Goal: Information Seeking & Learning: Learn about a topic

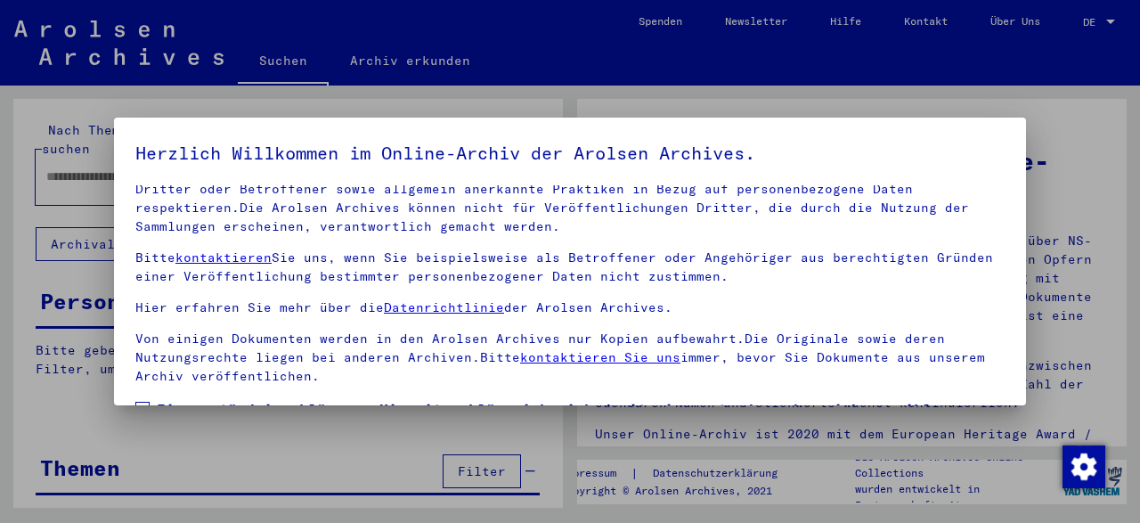
scroll to position [141, 0]
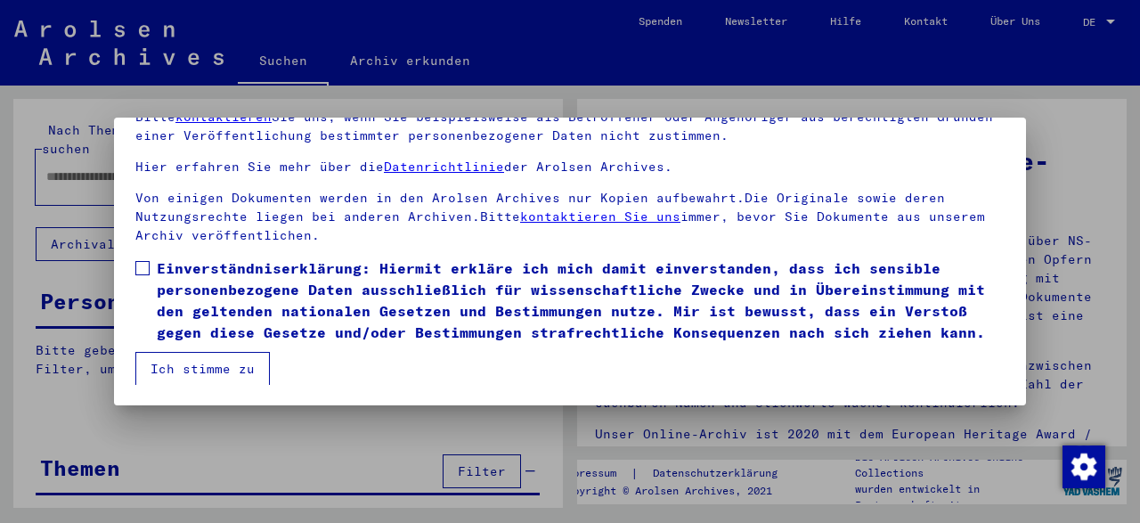
click at [229, 373] on button "Ich stimme zu" at bounding box center [202, 369] width 135 height 34
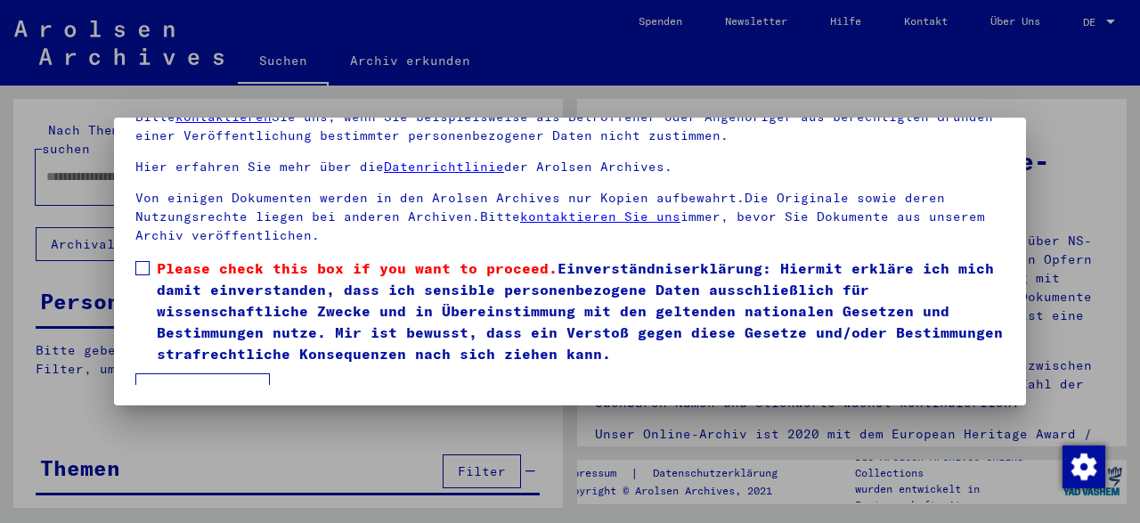
click at [138, 272] on span at bounding box center [142, 268] width 14 height 14
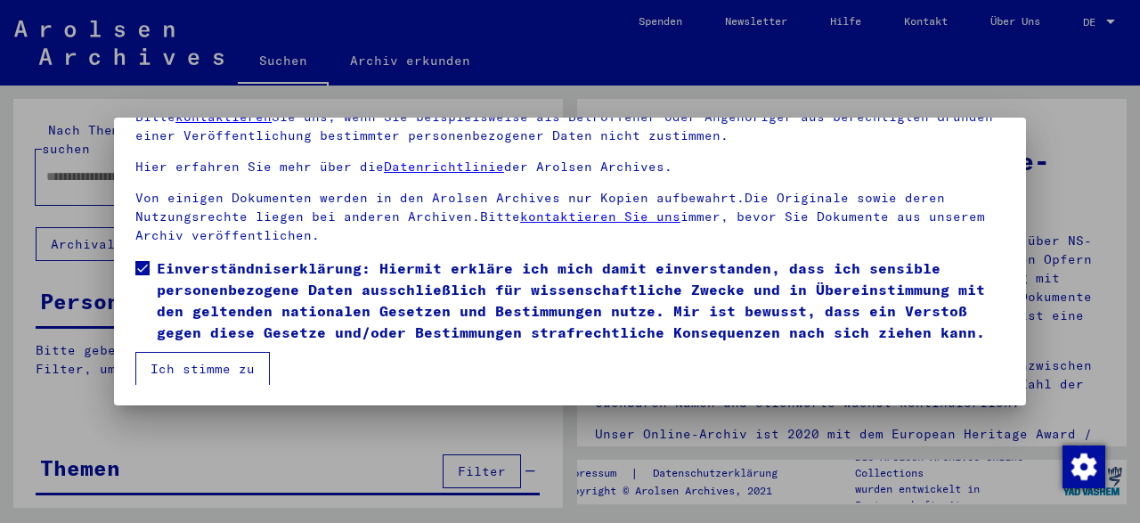
click at [204, 367] on button "Ich stimme zu" at bounding box center [202, 369] width 135 height 34
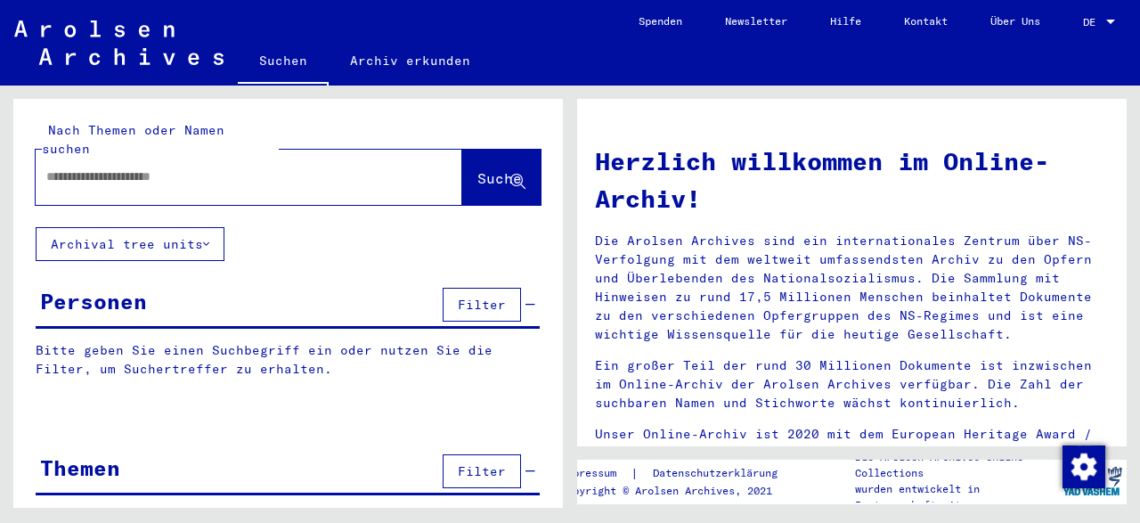
click at [231, 167] on input "text" at bounding box center [227, 176] width 363 height 19
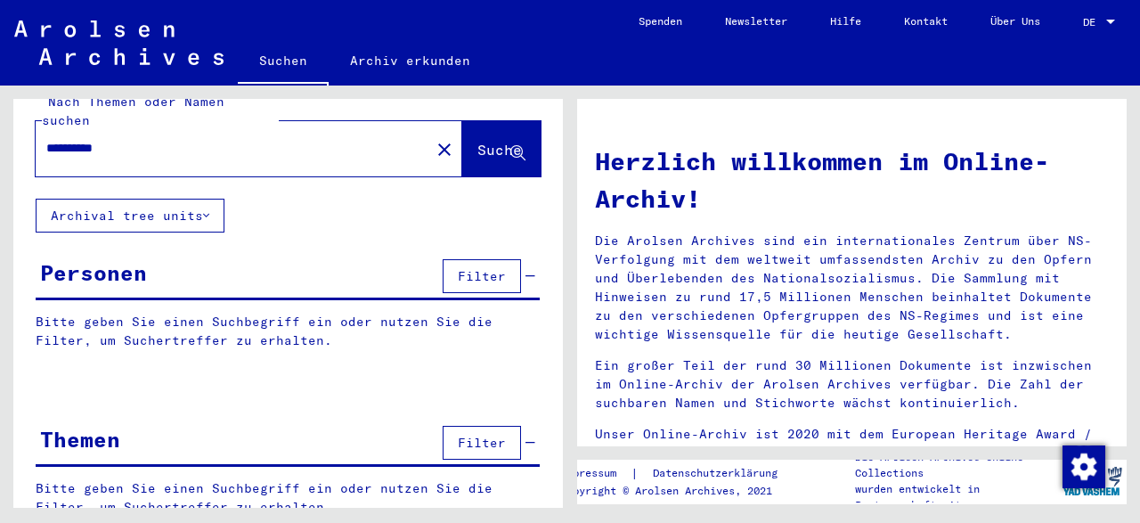
scroll to position [47, 0]
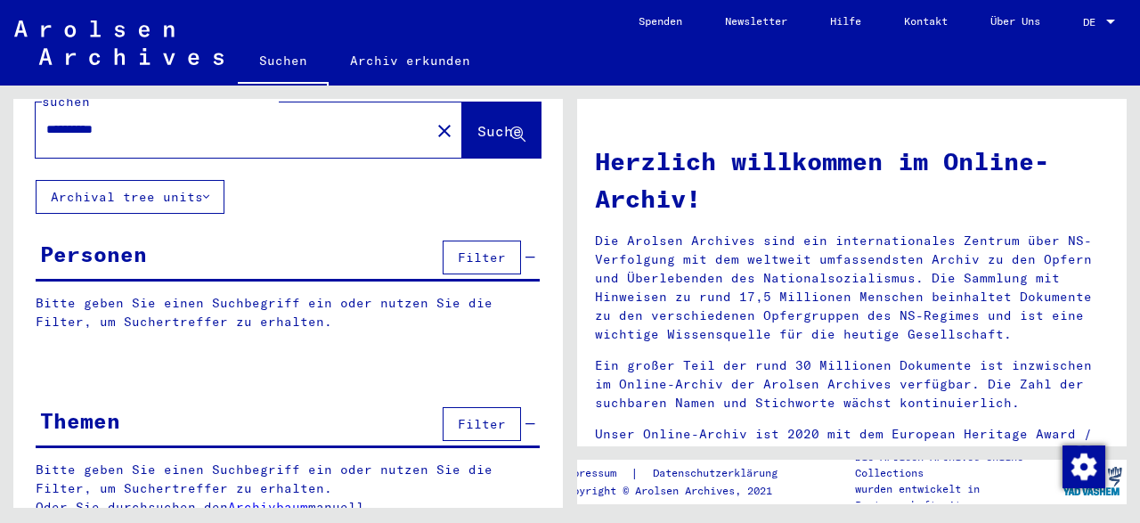
click at [225, 358] on div at bounding box center [288, 369] width 550 height 22
click at [478, 122] on span "Suche" at bounding box center [500, 131] width 45 height 18
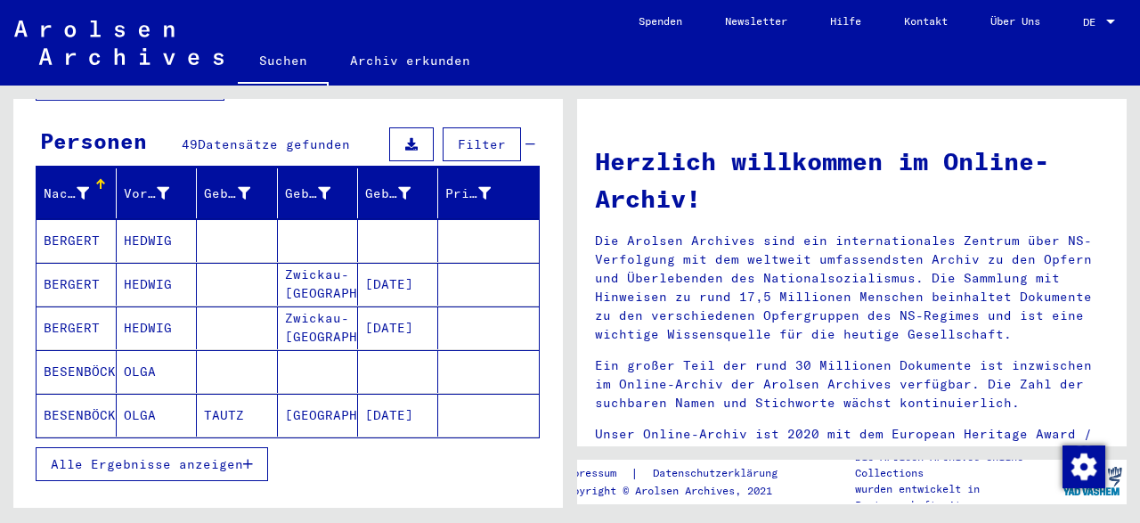
scroll to position [159, 0]
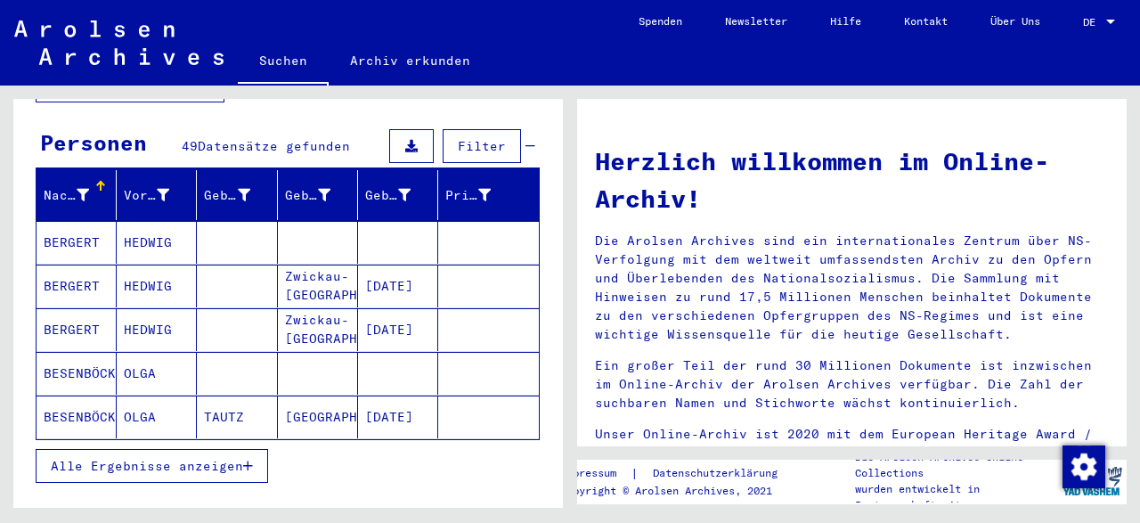
click at [244, 460] on icon "button" at bounding box center [248, 466] width 10 height 12
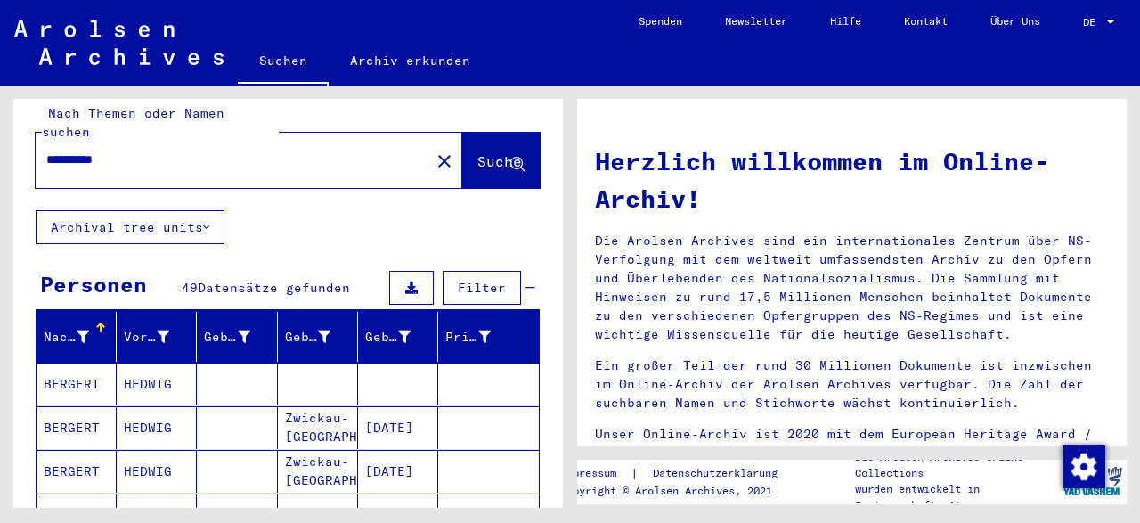
scroll to position [0, 0]
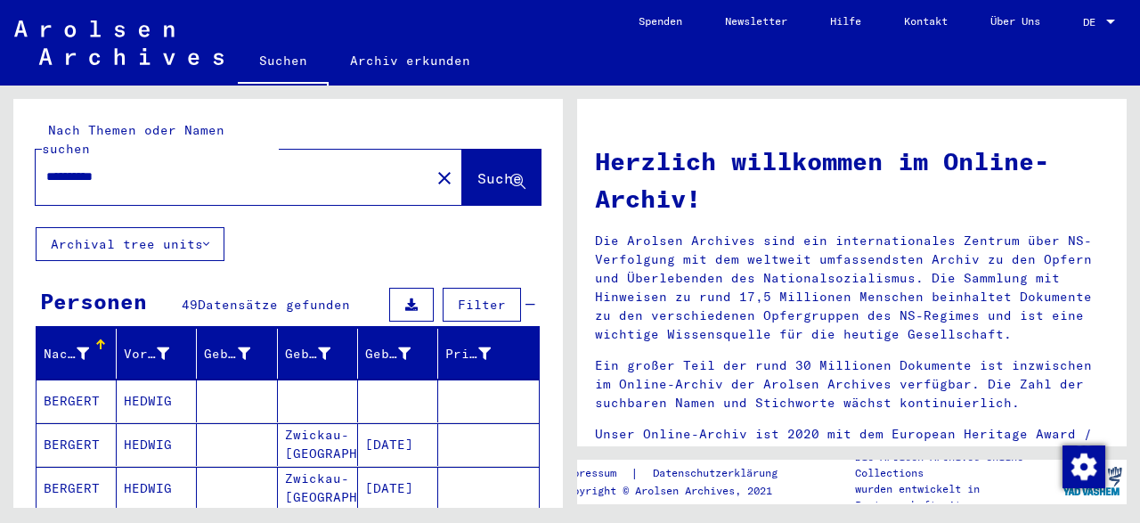
click at [152, 167] on input "**********" at bounding box center [227, 176] width 363 height 19
click at [478, 169] on span "Suche" at bounding box center [500, 178] width 45 height 18
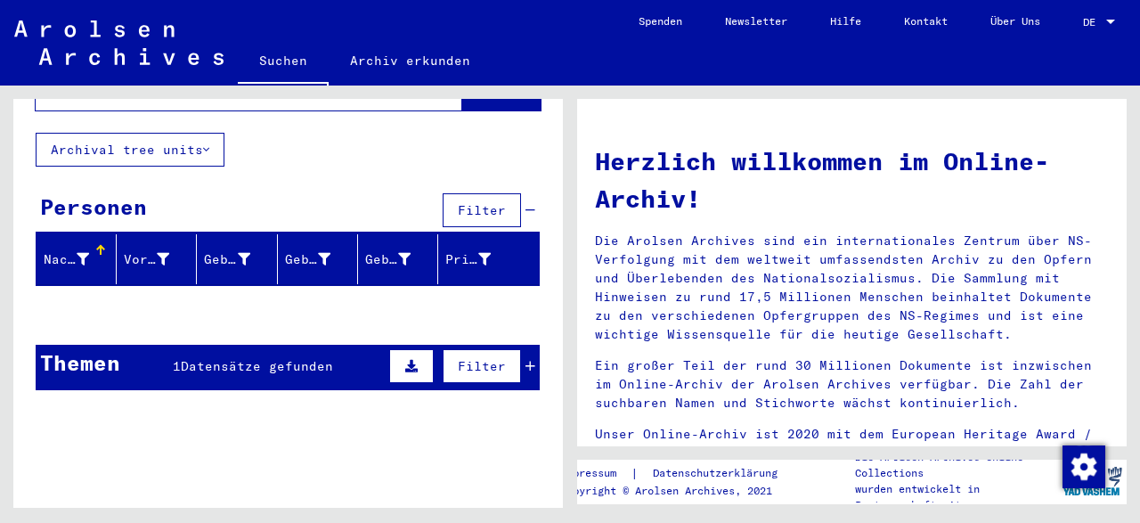
scroll to position [106, 0]
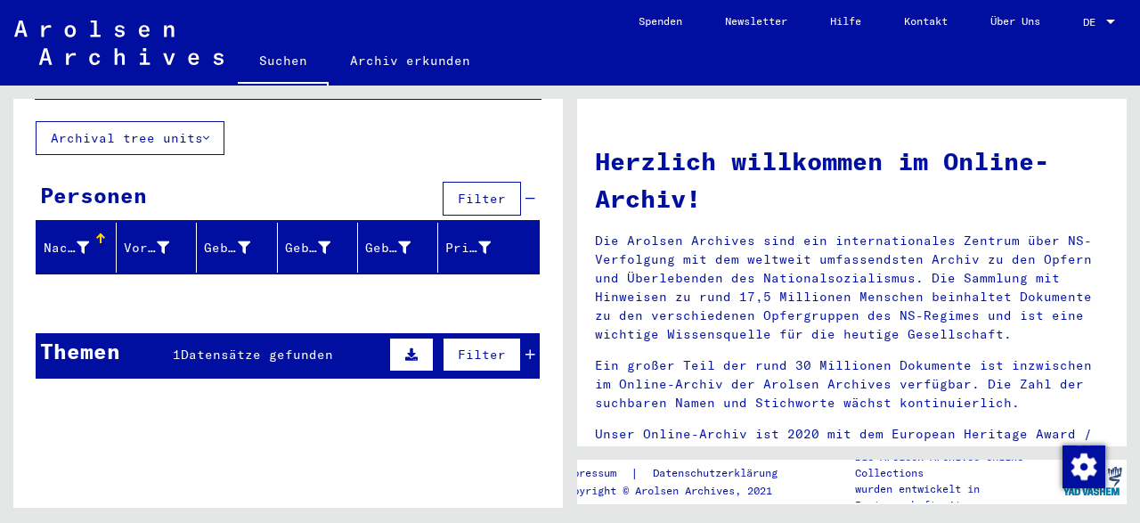
click at [277, 347] on span "Datensätze gefunden" at bounding box center [257, 355] width 152 height 16
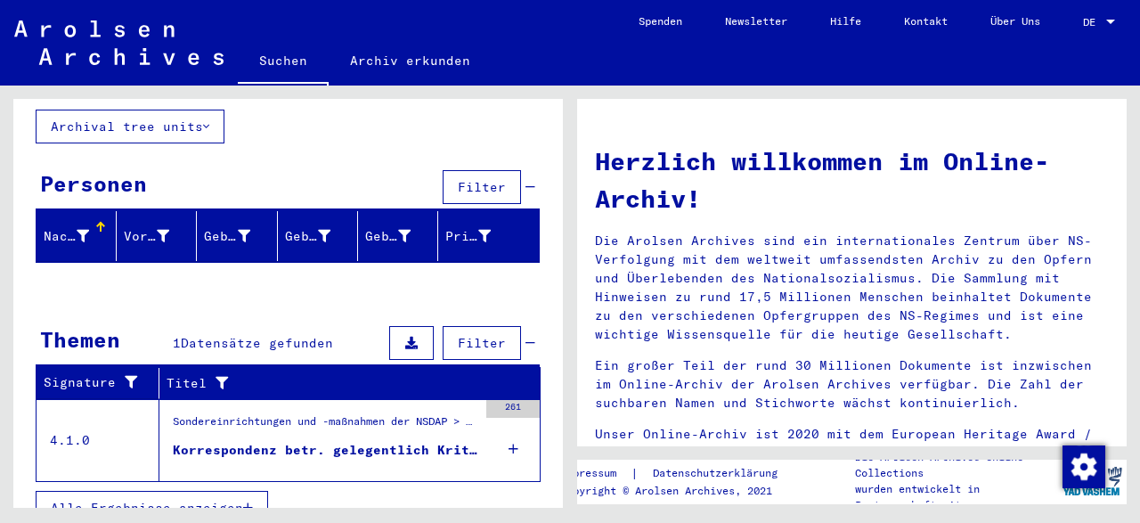
scroll to position [120, 0]
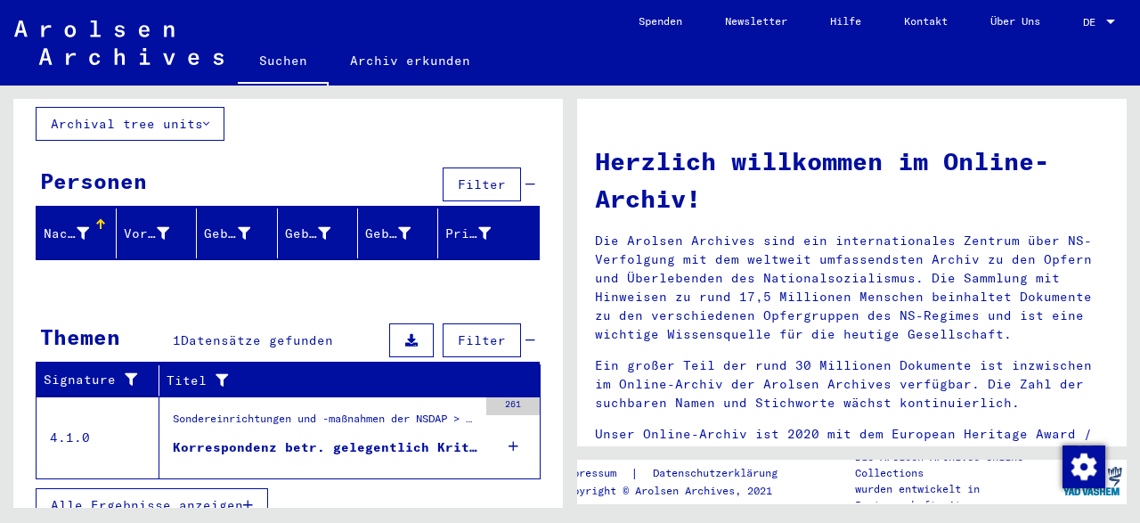
click at [154, 497] on span "Alle Ergebnisse anzeigen" at bounding box center [147, 505] width 192 height 16
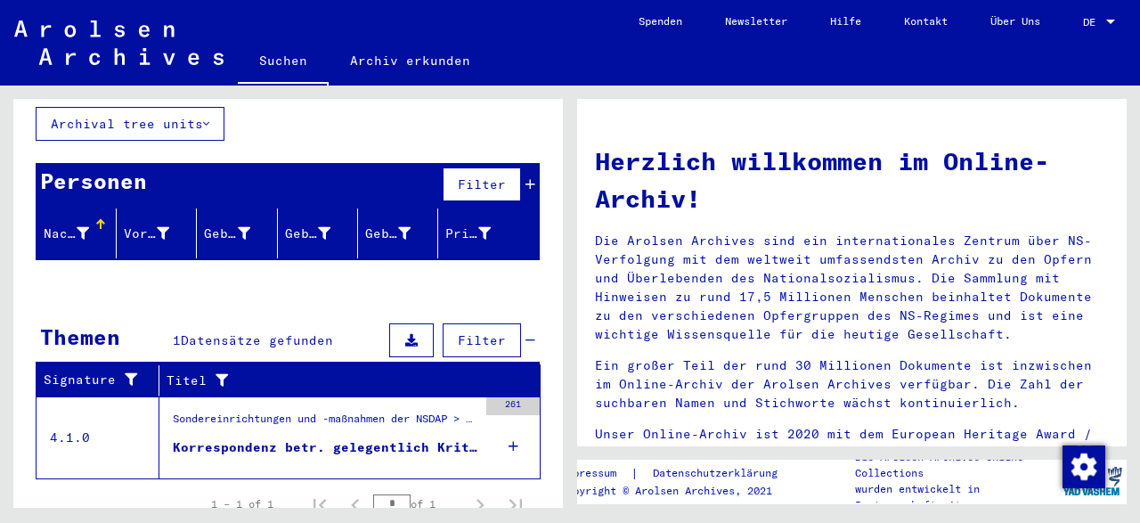
scroll to position [119, 0]
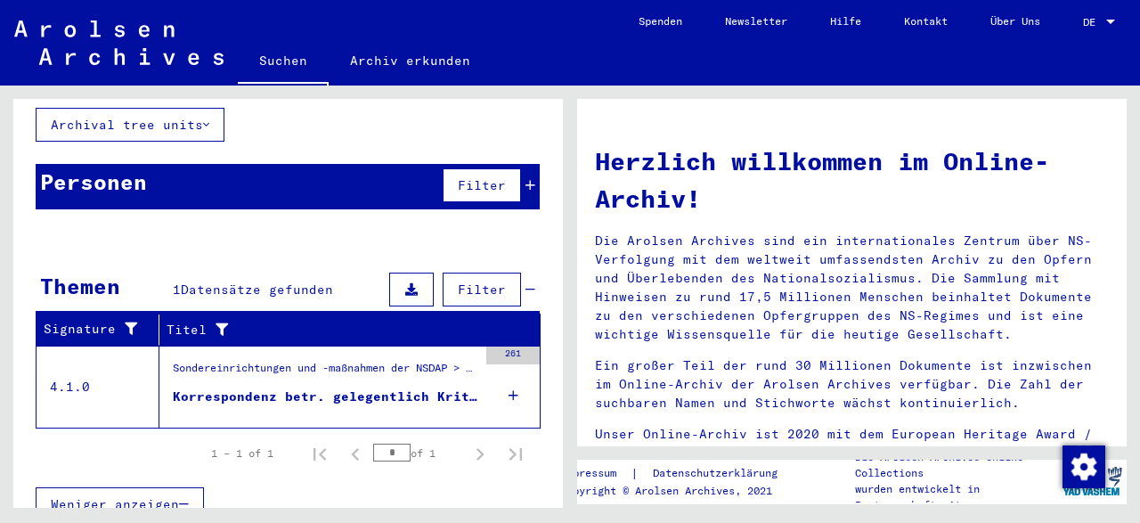
click at [225, 363] on figure "Sondereinrichtungen und -maßnahmen der NSDAP > Lebensborn e.V. > [MEDICAL_DATA]…" at bounding box center [325, 373] width 305 height 27
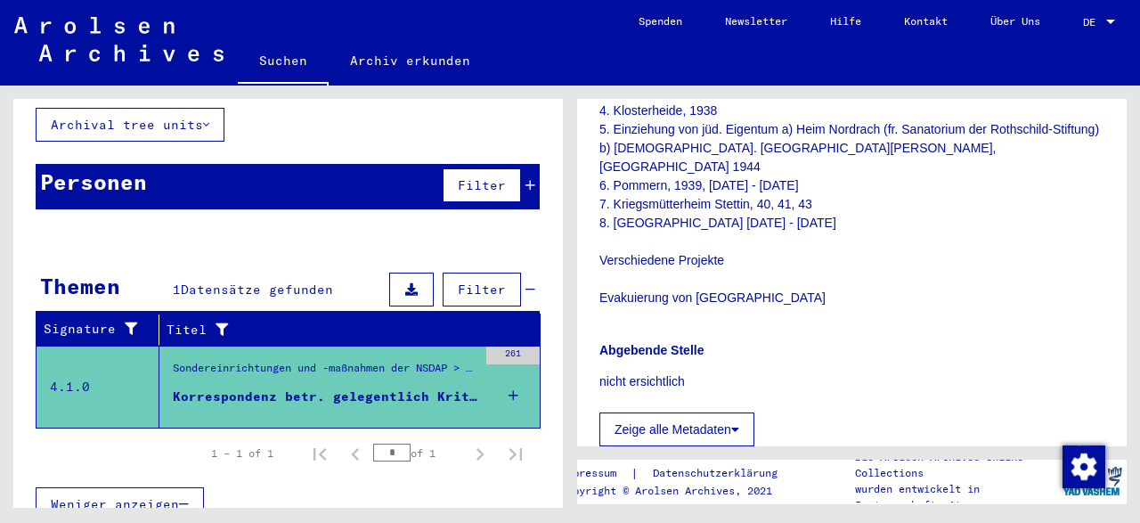
scroll to position [741, 0]
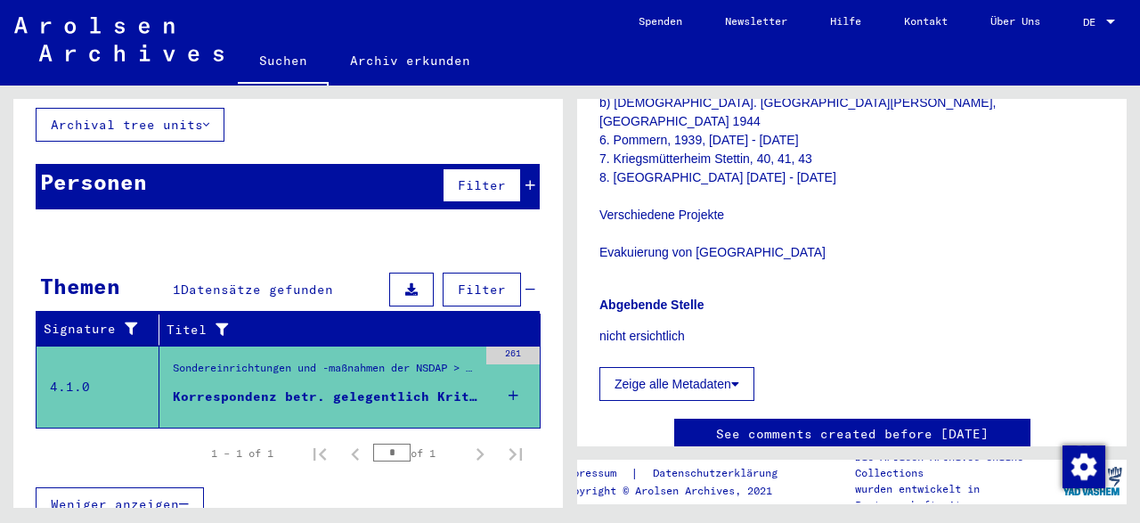
click at [676, 367] on button "Zeige alle Metadaten" at bounding box center [677, 384] width 155 height 34
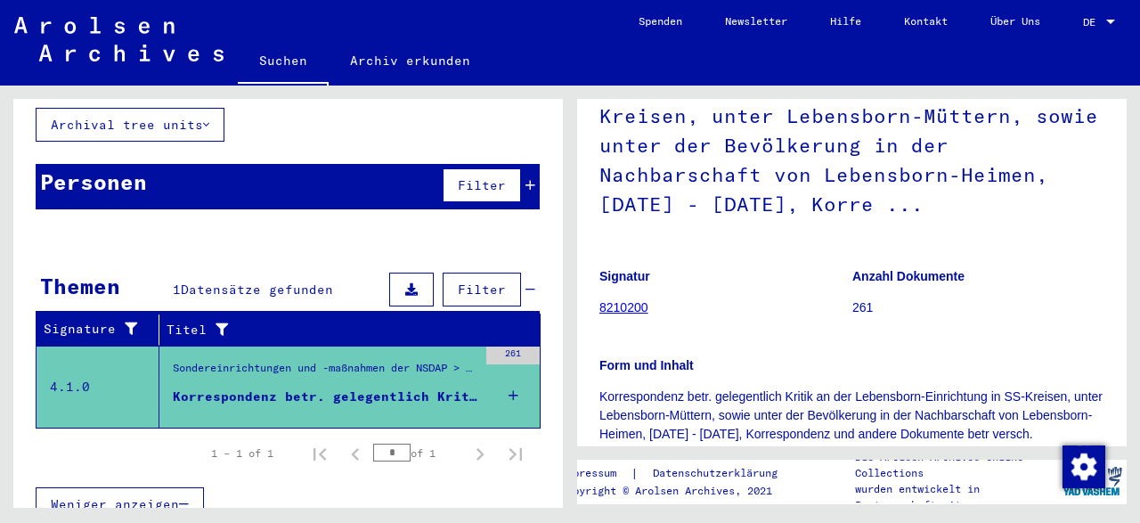
scroll to position [0, 0]
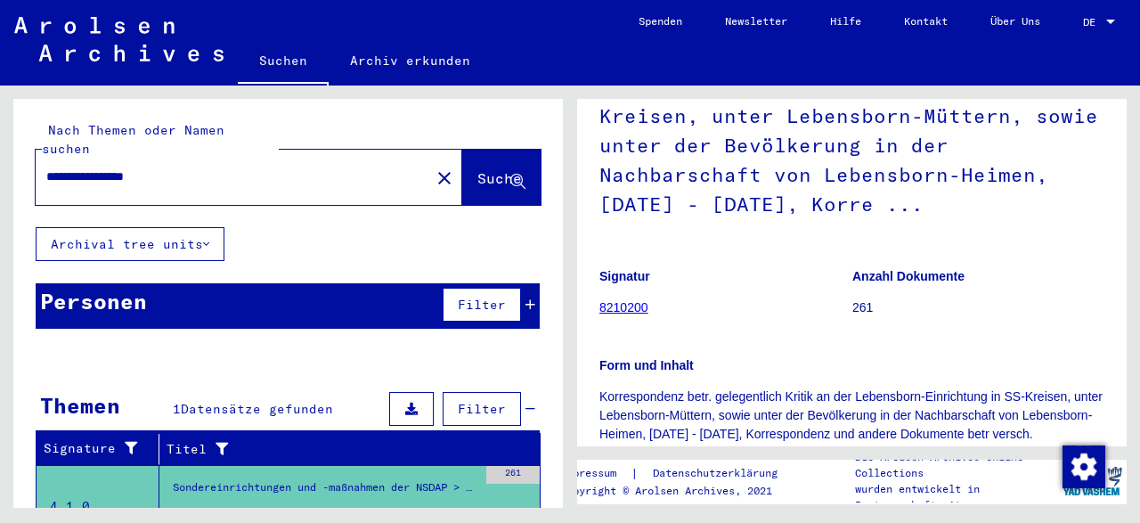
click at [127, 167] on input "**********" at bounding box center [232, 176] width 373 height 19
type input "**********"
click at [478, 169] on span "Suche" at bounding box center [500, 178] width 45 height 18
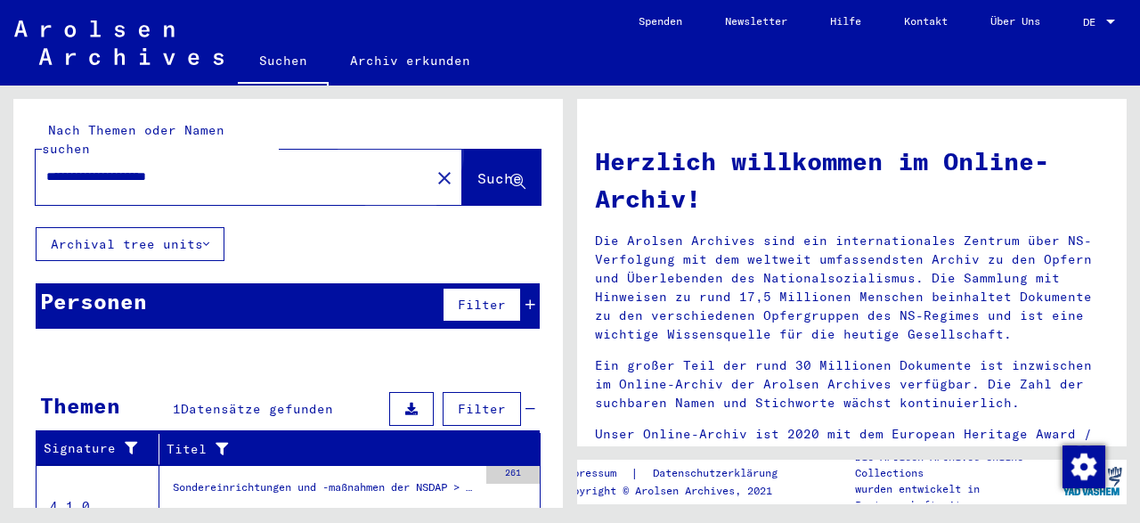
click at [478, 169] on span "Suche" at bounding box center [500, 178] width 45 height 18
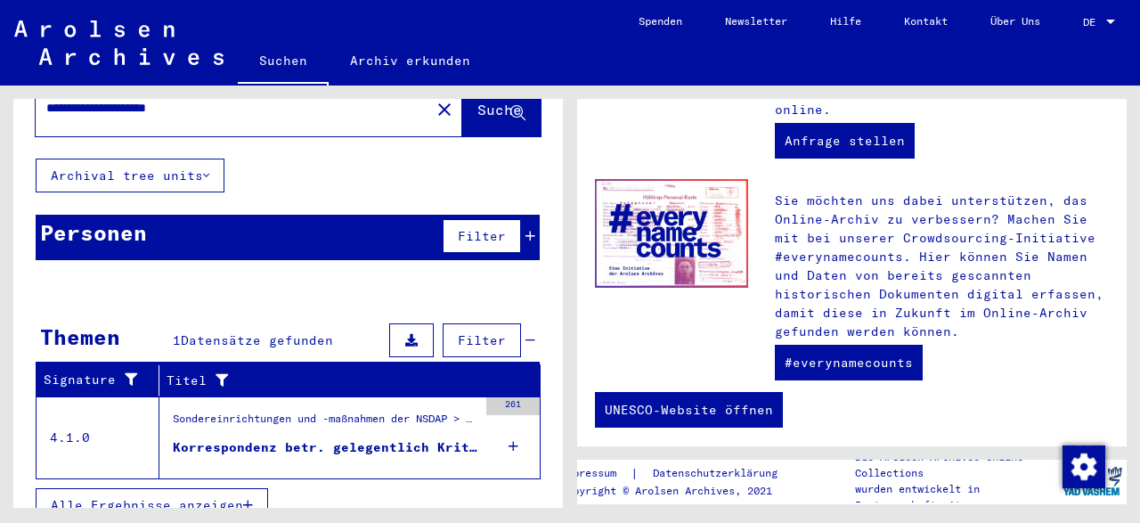
scroll to position [69, 0]
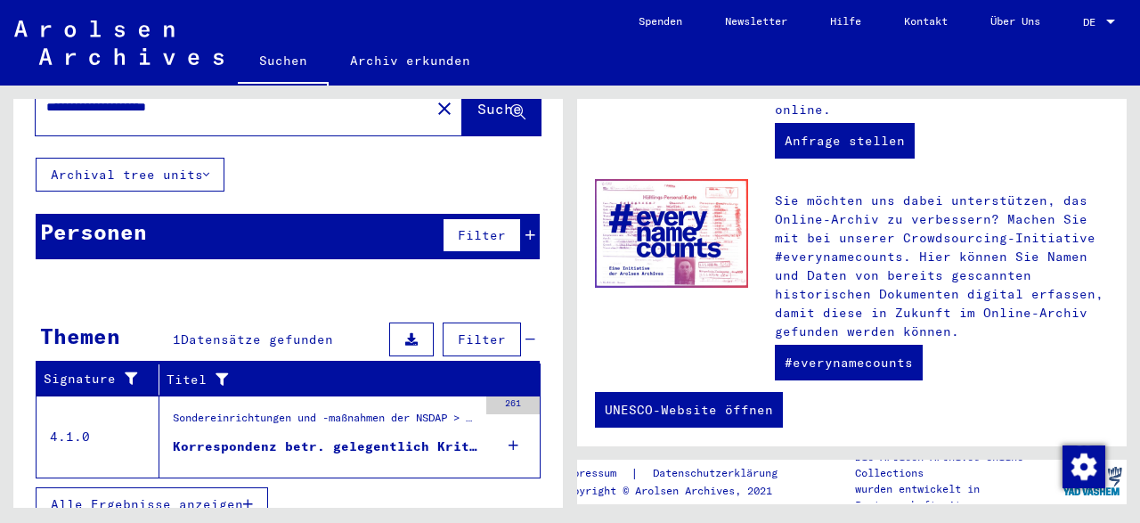
click at [249, 498] on icon "button" at bounding box center [248, 504] width 10 height 12
click at [325, 437] on div "Korrespondenz betr. gelegentlich Kritik an der Lebensborn-Einrichtung in SS-Kre…" at bounding box center [325, 446] width 305 height 19
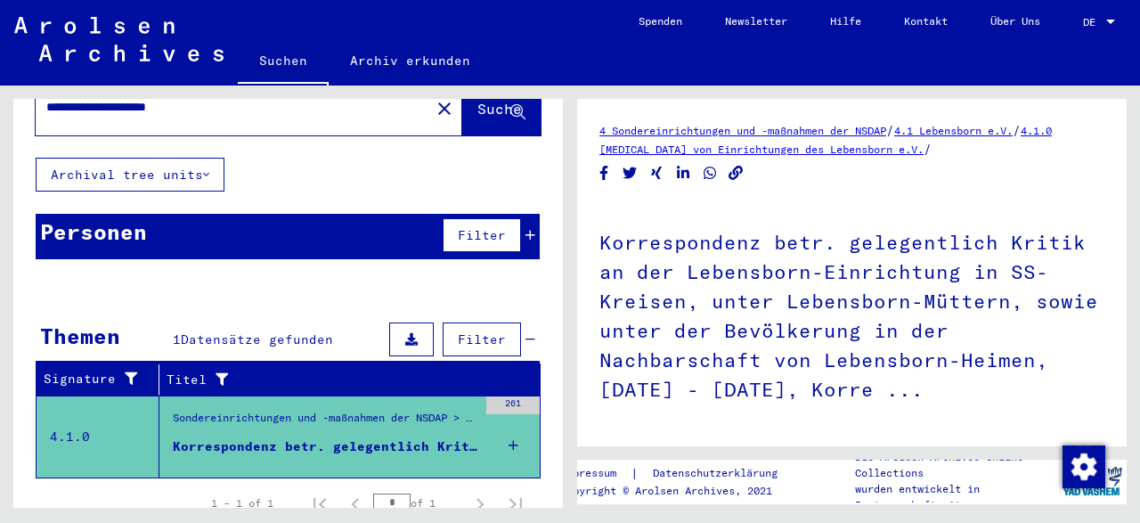
click at [706, 131] on link "4 Sondereinrichtungen und -maßnahmen der NSDAP" at bounding box center [743, 130] width 287 height 13
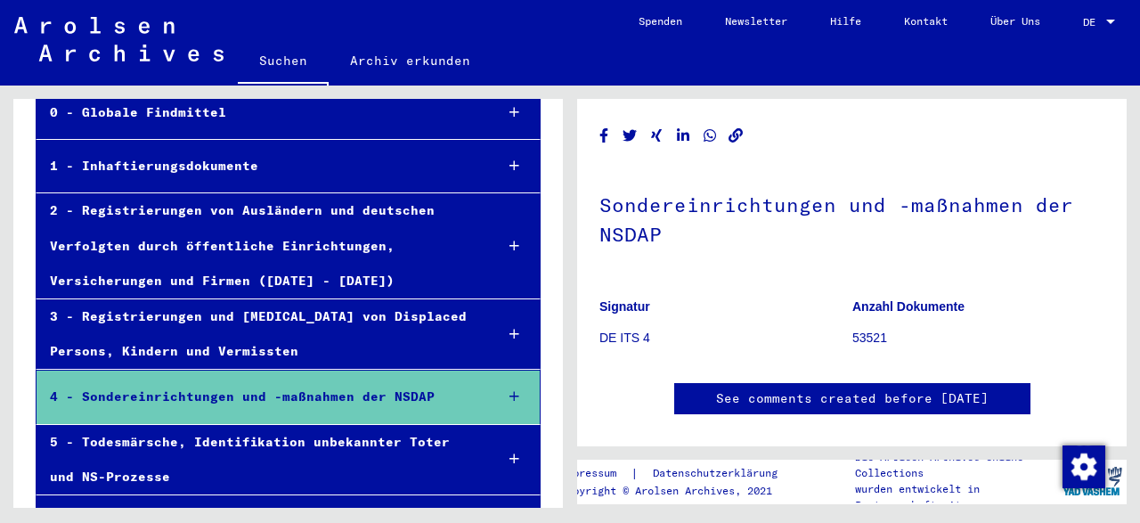
scroll to position [185, 0]
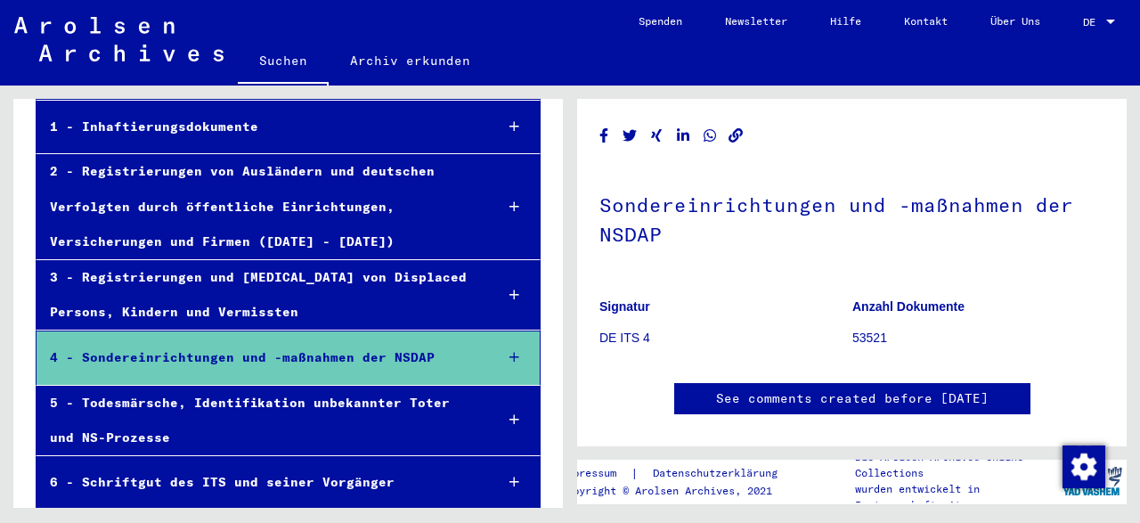
click at [142, 354] on div "4 - Sondereinrichtungen und -maßnahmen der NSDAP" at bounding box center [259, 357] width 444 height 35
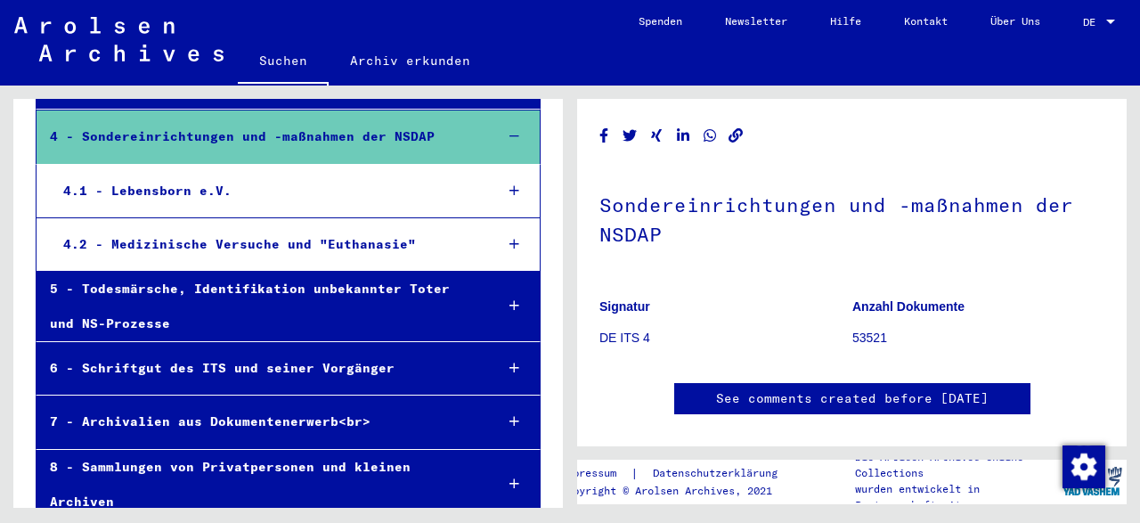
scroll to position [221, 0]
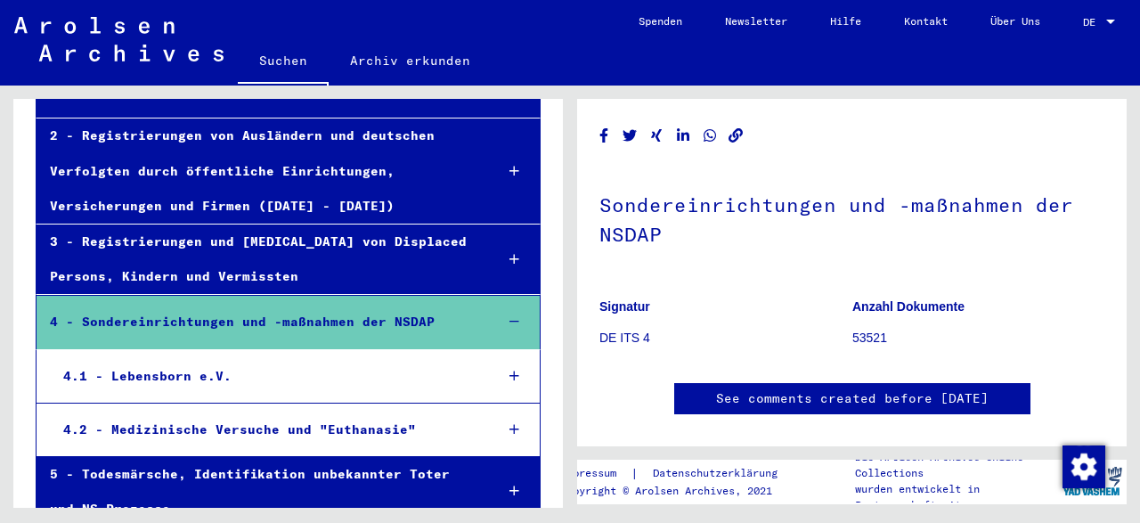
click at [136, 371] on div "4.1 - Lebensborn e.V." at bounding box center [265, 376] width 430 height 35
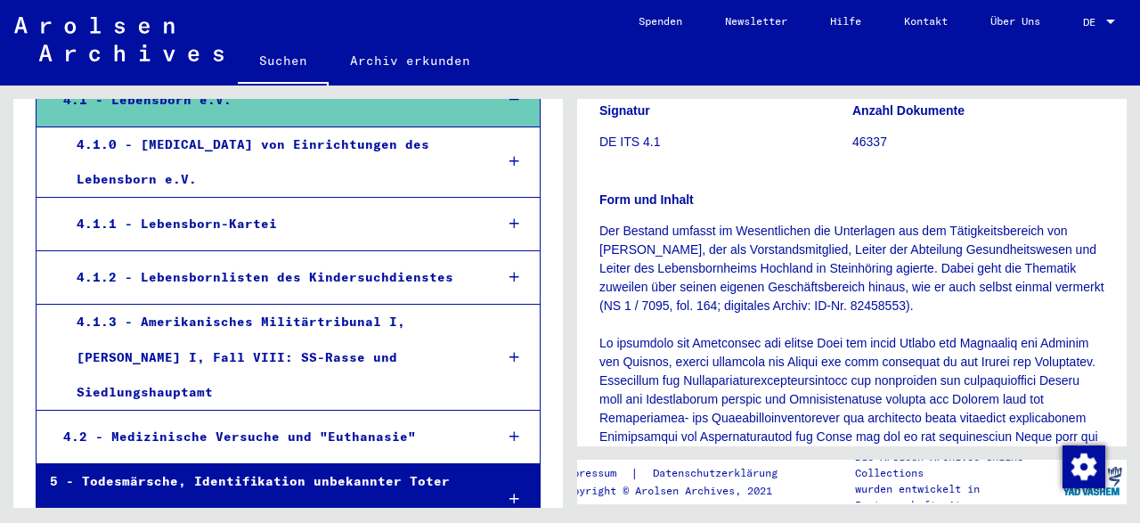
scroll to position [499, 0]
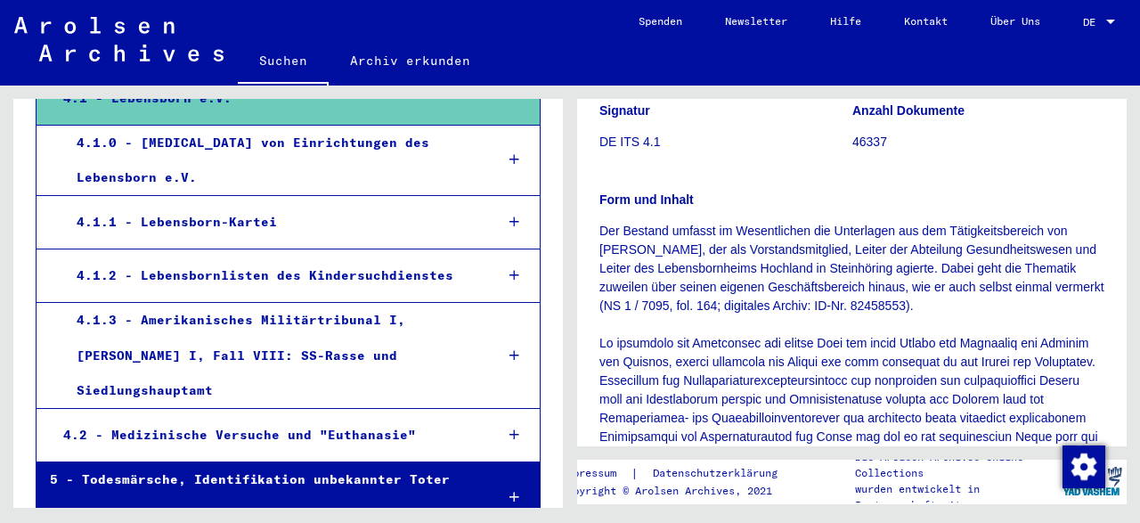
click at [227, 205] on div "4.1.1 - Lebensborn-Kartei" at bounding box center [271, 222] width 417 height 35
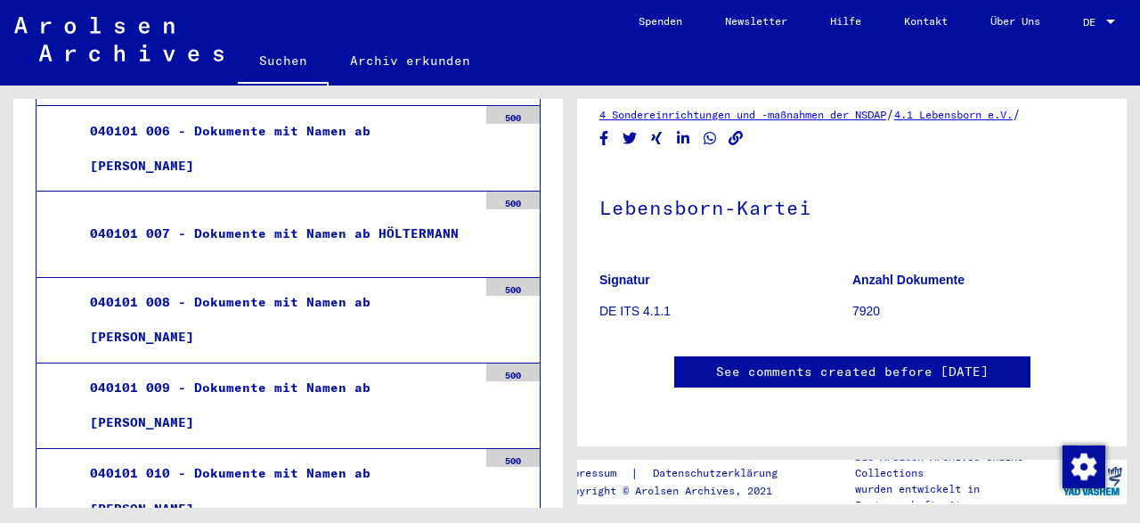
scroll to position [1147, 0]
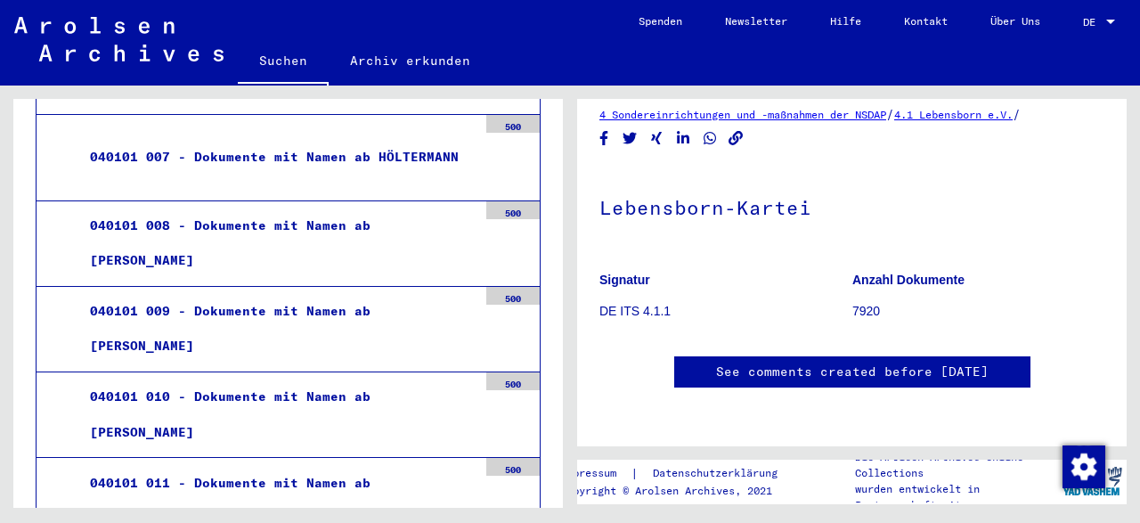
click at [201, 208] on div "040101 008 - Dokumente mit Namen ab [PERSON_NAME]" at bounding box center [277, 242] width 401 height 69
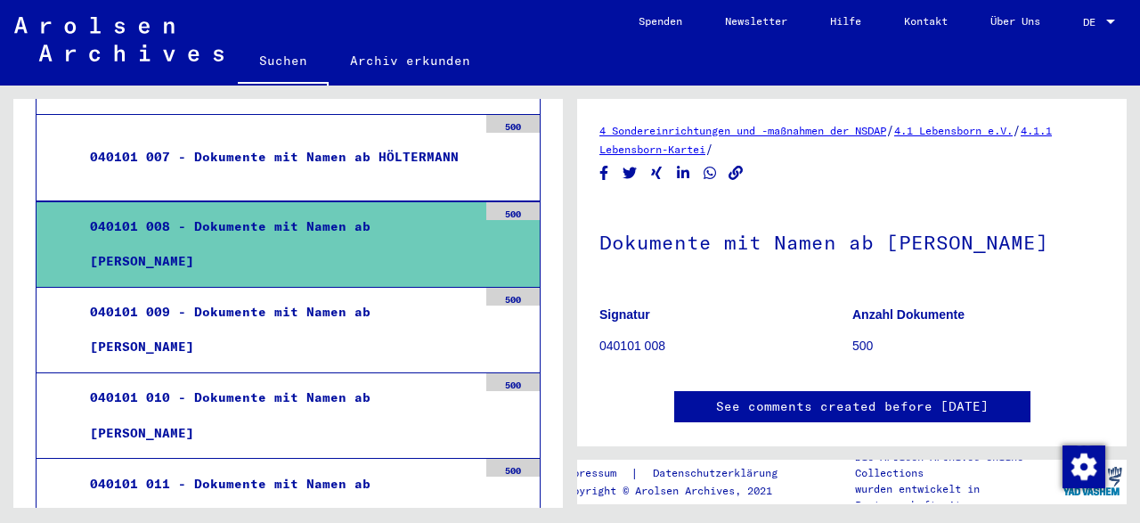
click at [781, 406] on link "See comments created before [DATE]" at bounding box center [852, 406] width 273 height 19
